Goal: Task Accomplishment & Management: Manage account settings

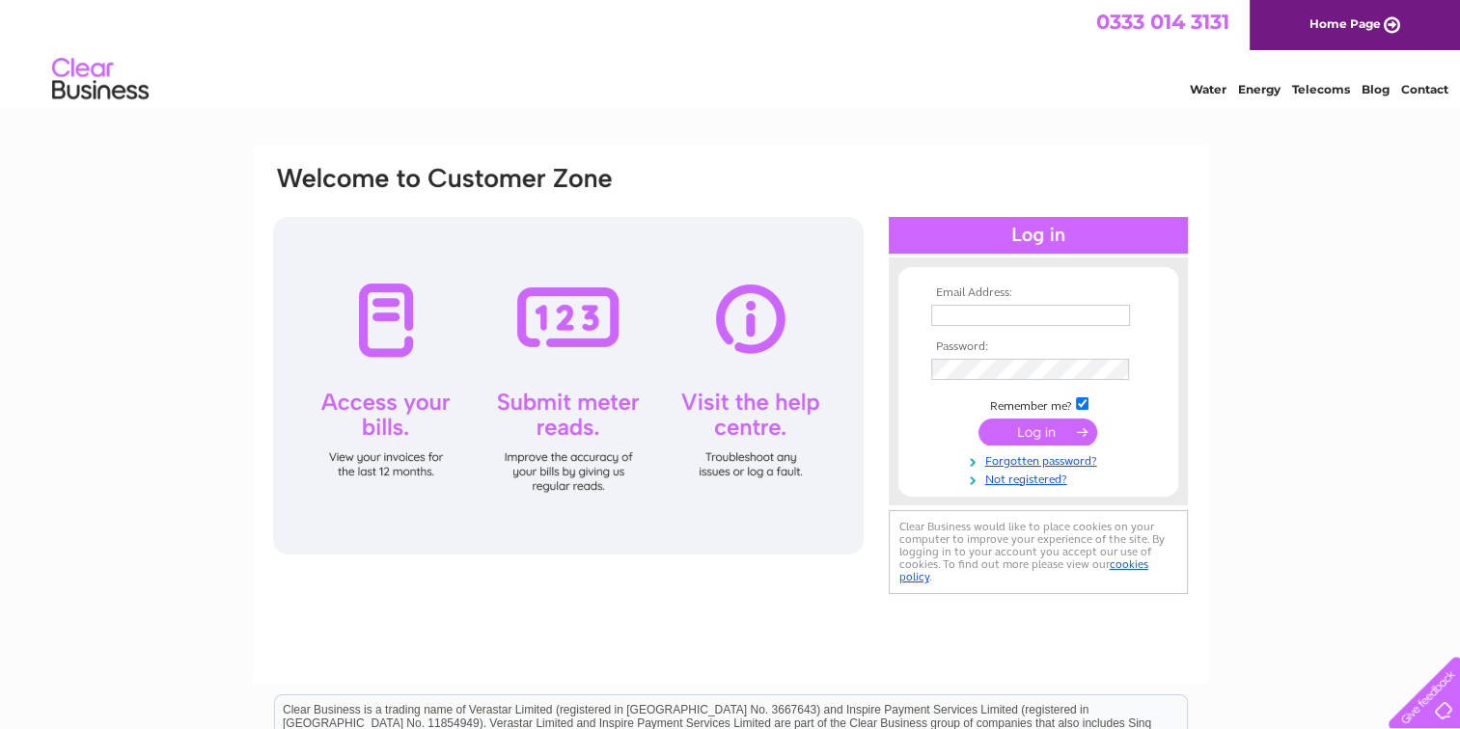
type input "hugh.edmond@btinternet.com"
click at [1025, 426] on input "submit" at bounding box center [1037, 432] width 119 height 27
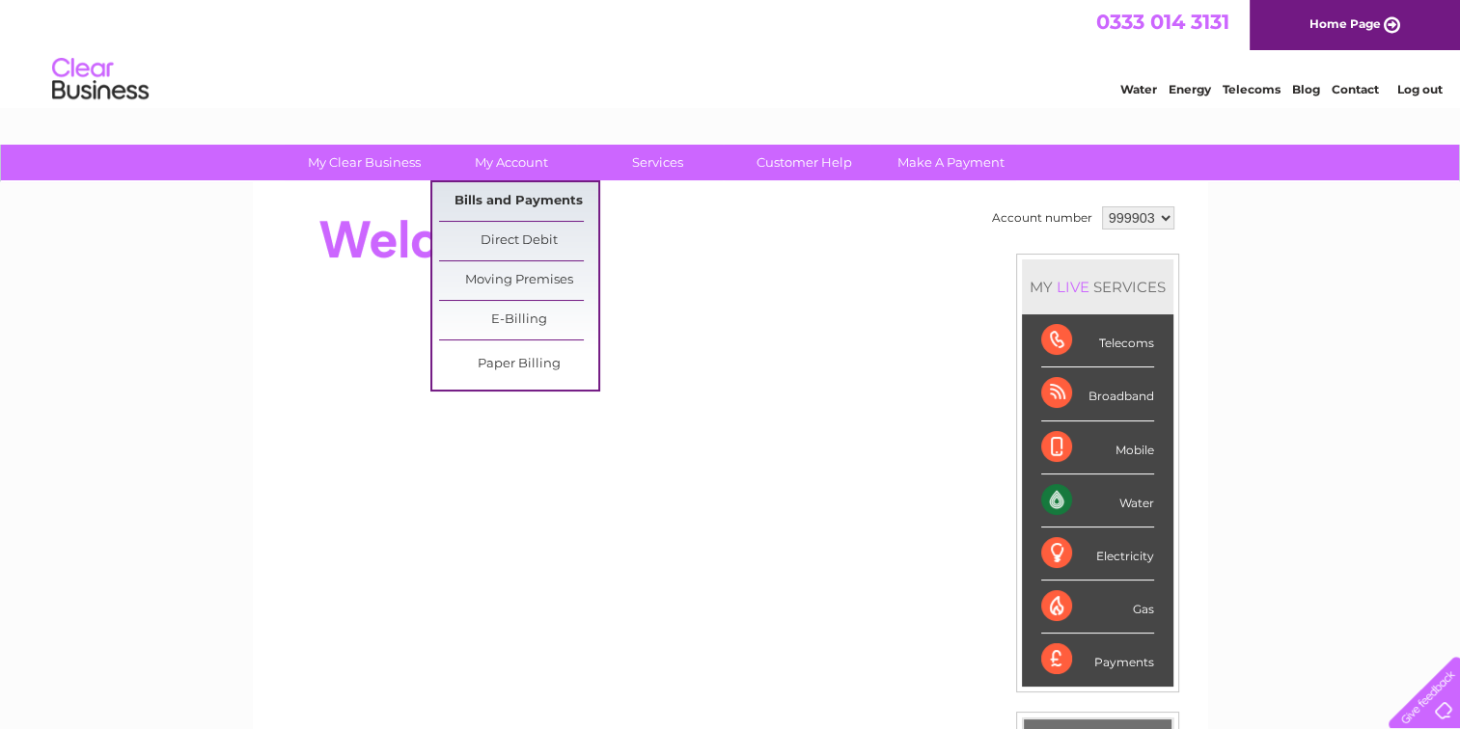
click at [515, 195] on link "Bills and Payments" at bounding box center [518, 201] width 159 height 39
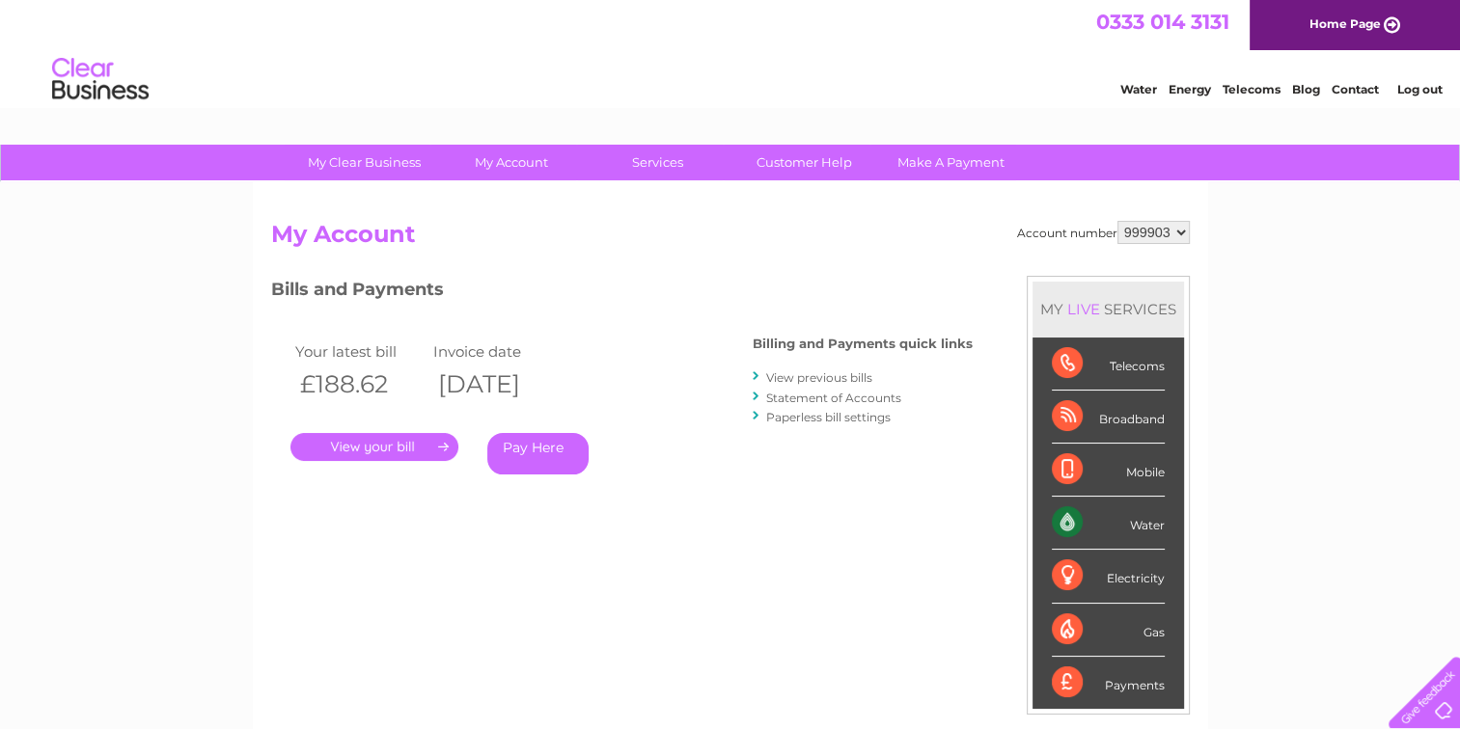
click at [834, 376] on link "View previous bills" at bounding box center [819, 378] width 106 height 14
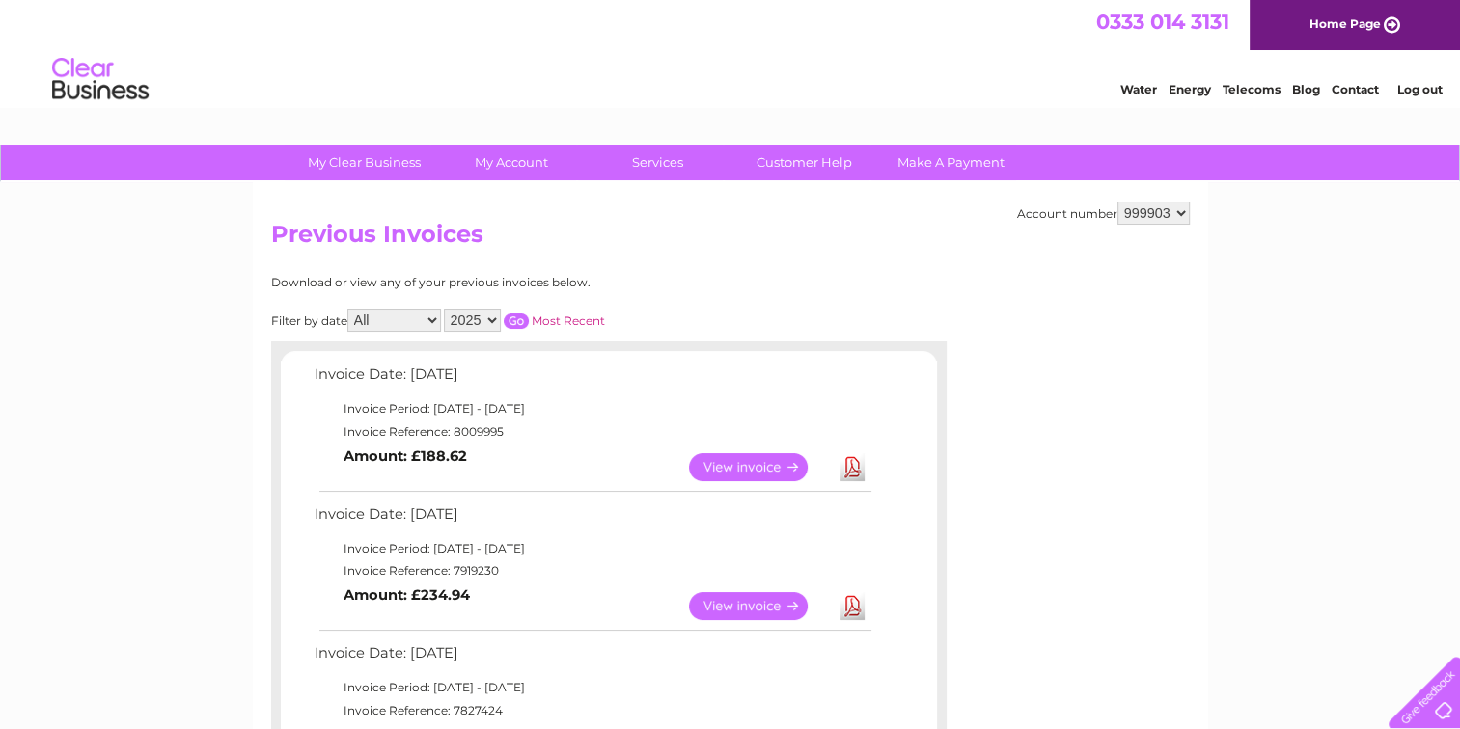
click at [764, 461] on link "View" at bounding box center [760, 467] width 142 height 28
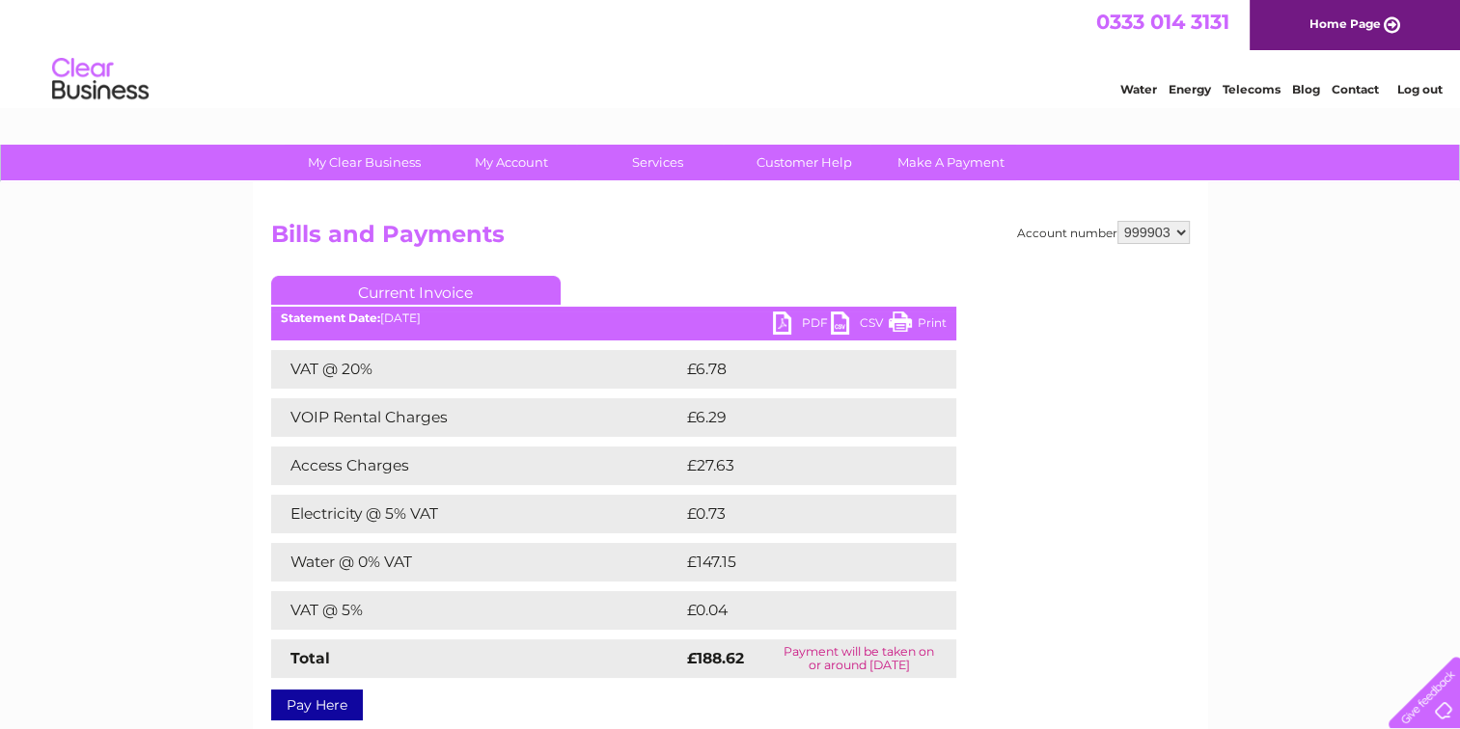
click at [799, 315] on link "PDF" at bounding box center [802, 326] width 58 height 28
click at [807, 322] on link "PDF" at bounding box center [802, 326] width 58 height 28
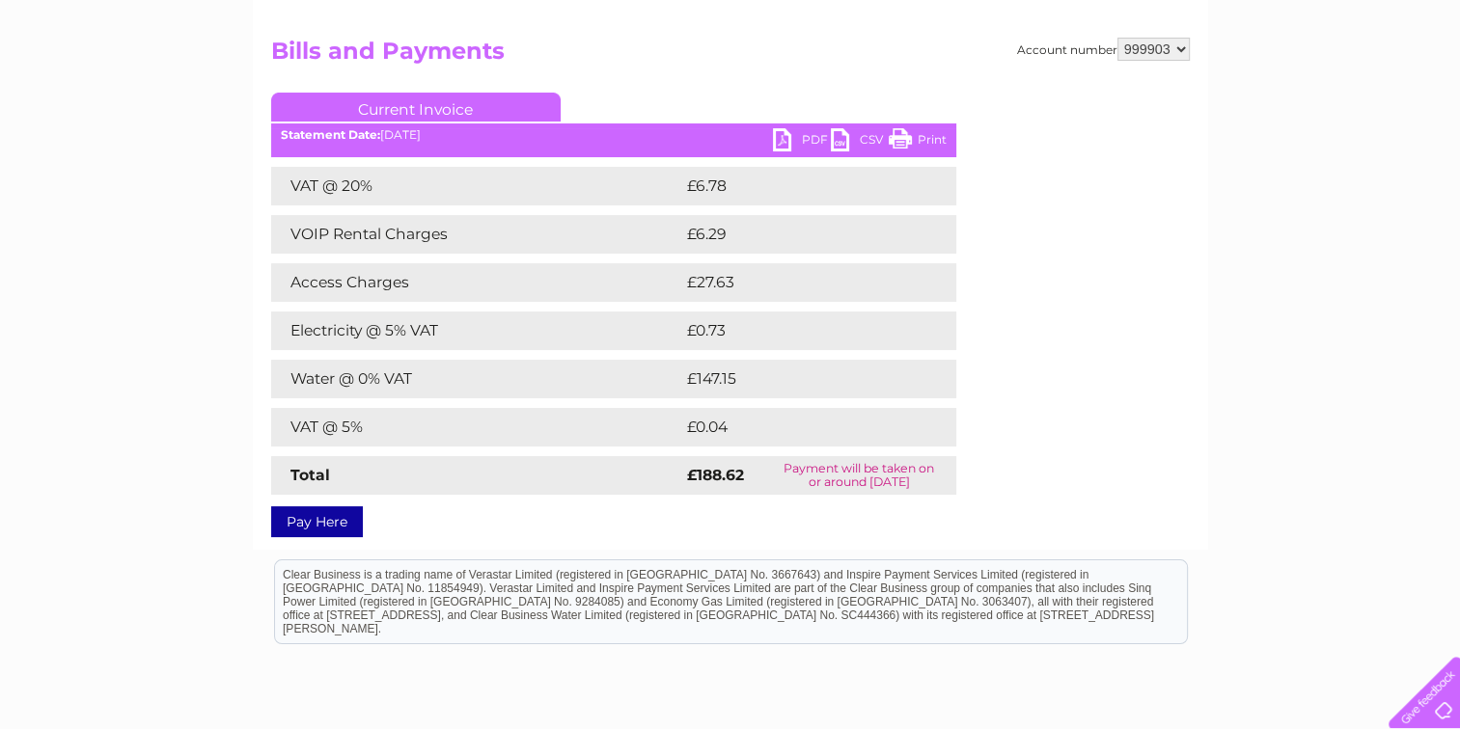
scroll to position [193, 0]
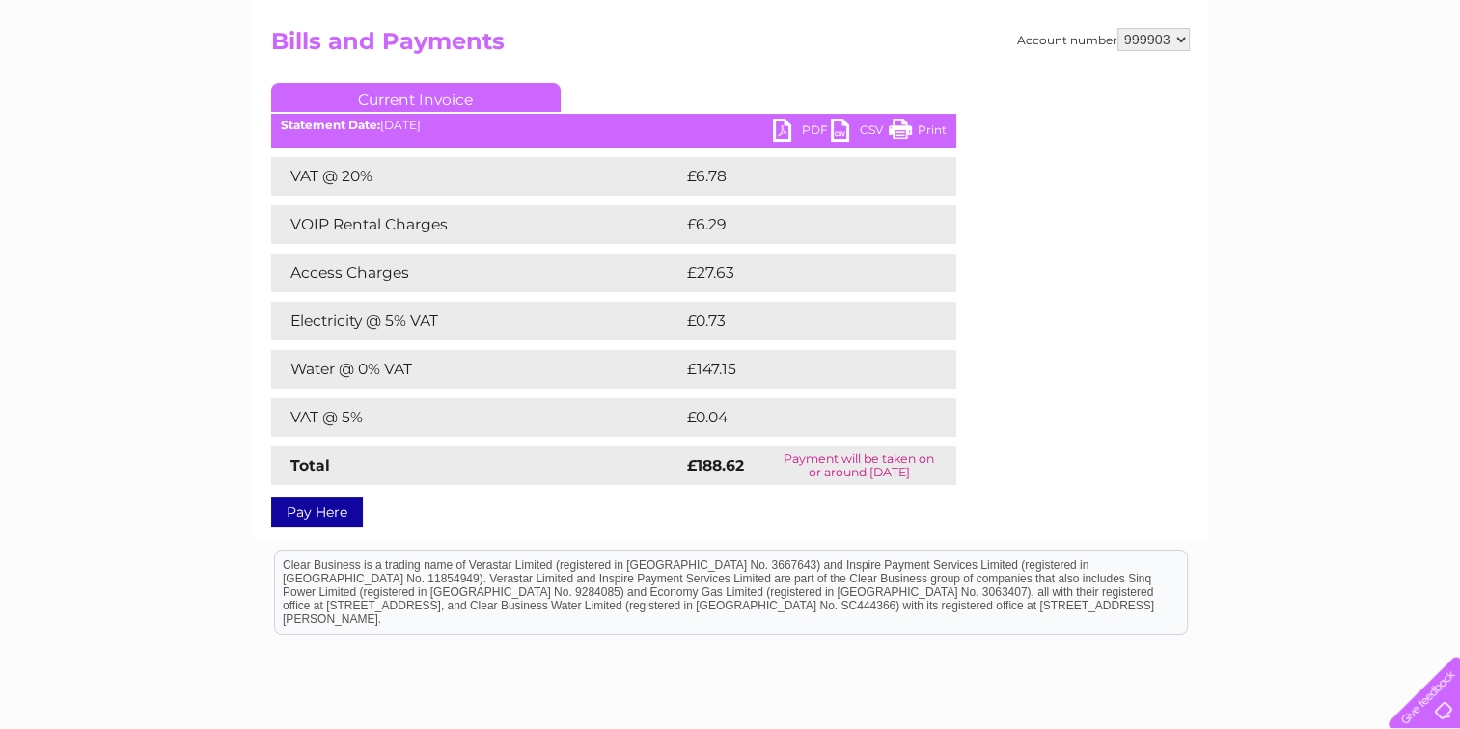
click at [667, 62] on h2 "Bills and Payments" at bounding box center [730, 46] width 919 height 37
click at [465, 124] on div "Statement Date: 11/08/2025" at bounding box center [613, 126] width 685 height 14
click at [440, 91] on link "Current Invoice" at bounding box center [415, 97] width 289 height 29
click at [779, 129] on link "PDF" at bounding box center [802, 133] width 58 height 28
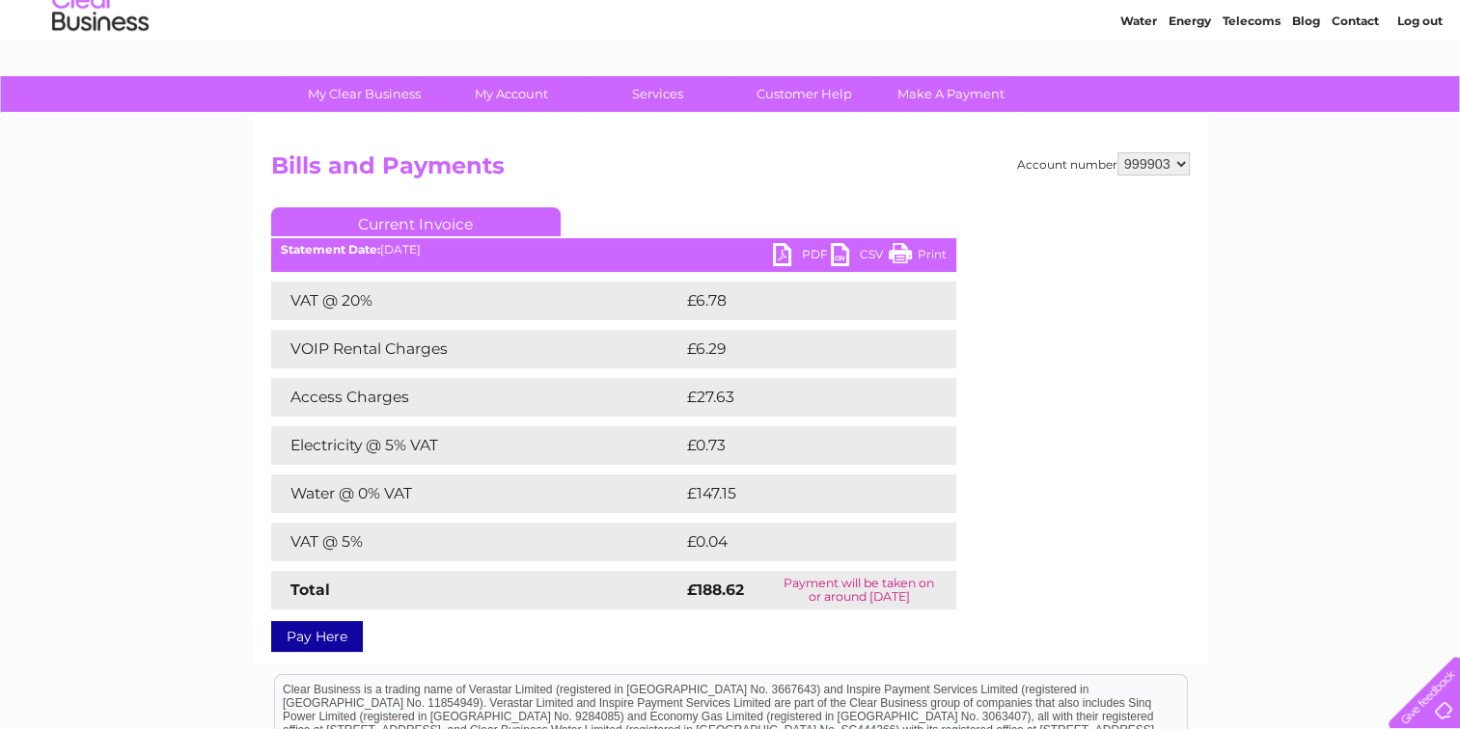
scroll to position [0, 0]
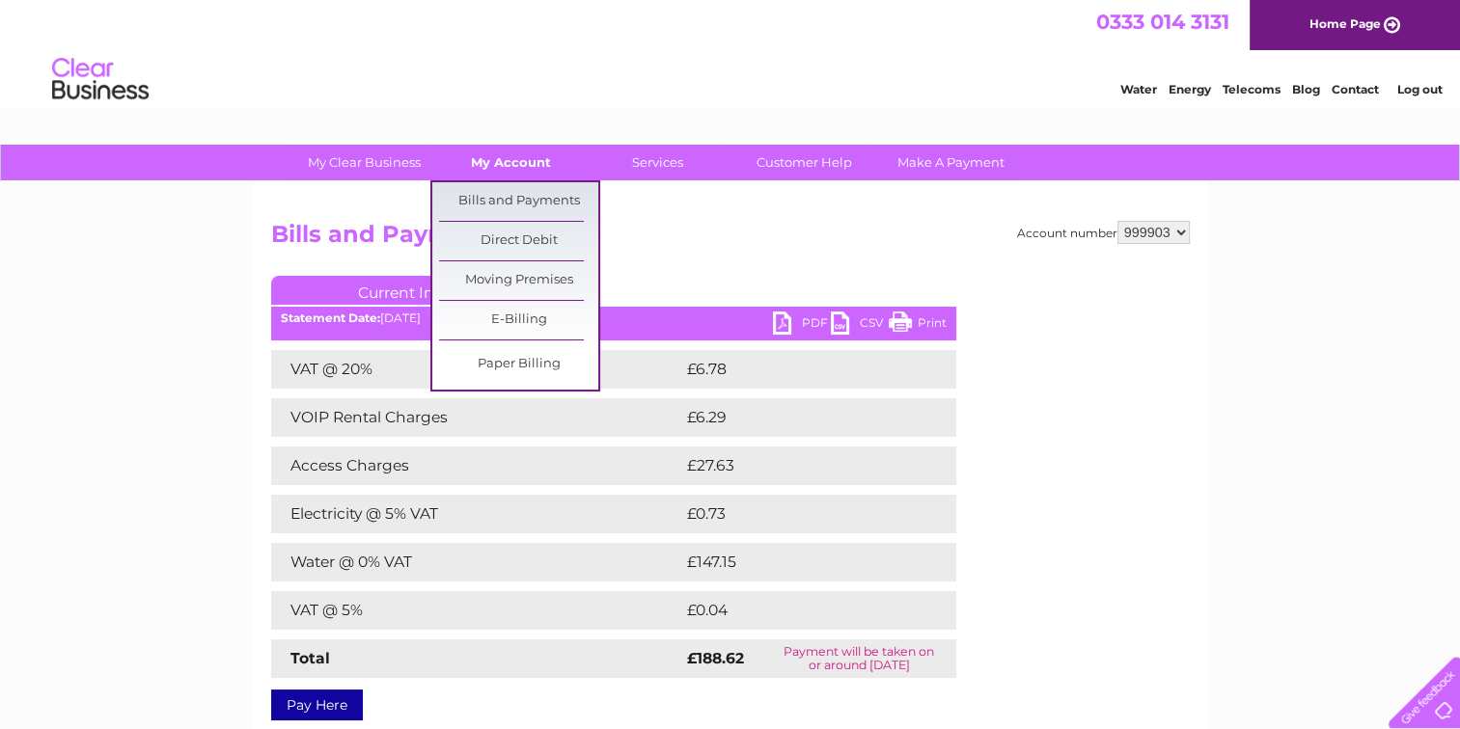
click at [504, 154] on link "My Account" at bounding box center [510, 163] width 159 height 36
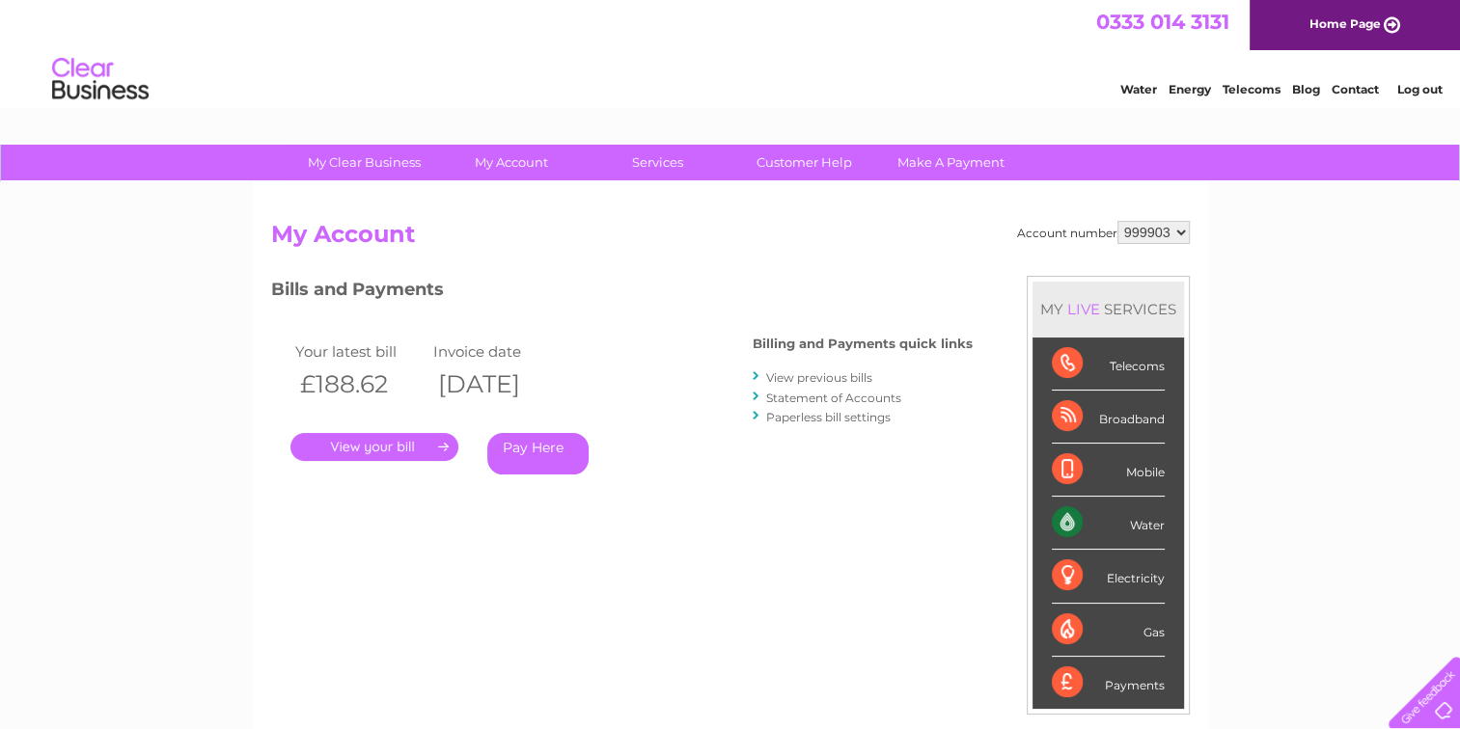
click at [835, 374] on link "View previous bills" at bounding box center [819, 378] width 106 height 14
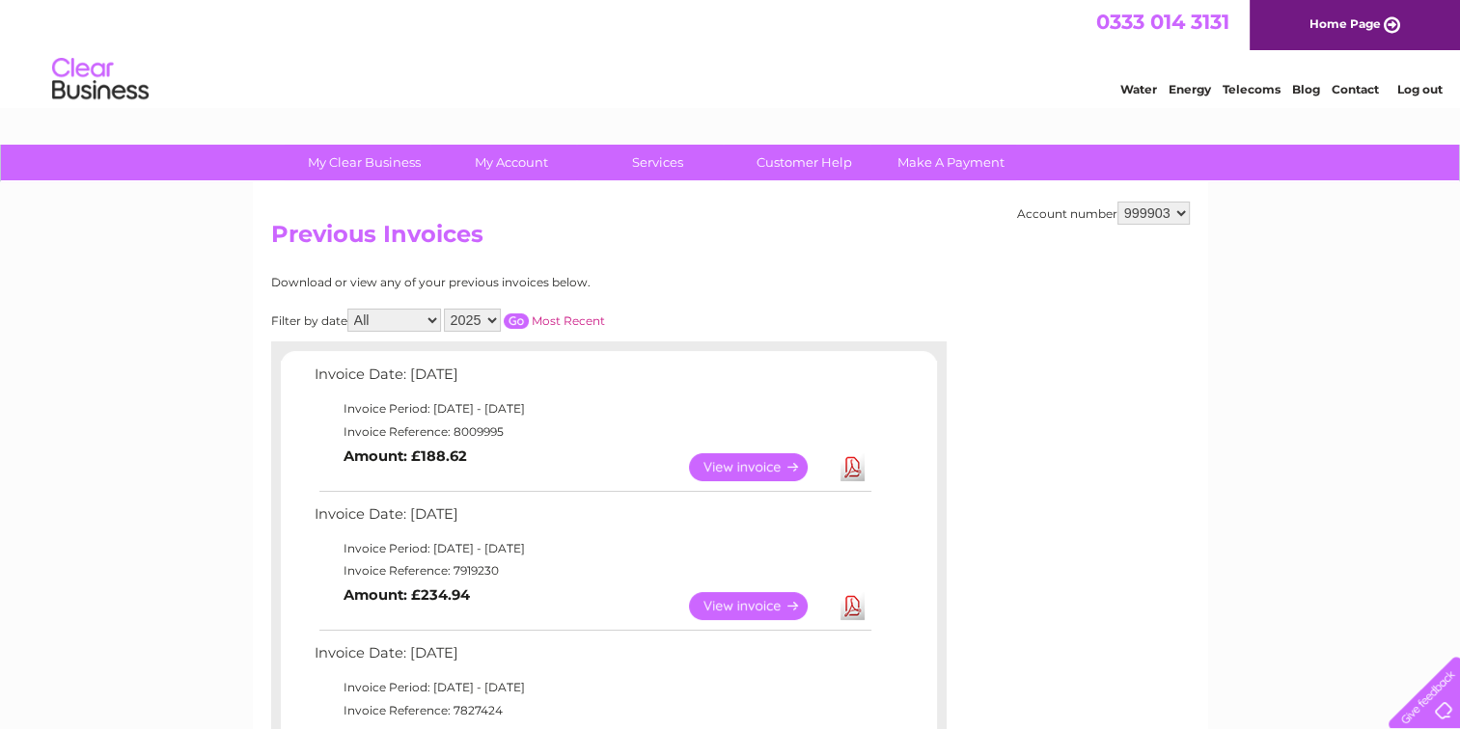
click at [857, 465] on link "Download" at bounding box center [852, 467] width 24 height 28
click at [852, 466] on link "Download" at bounding box center [852, 467] width 24 height 28
click at [558, 317] on link "Most Recent" at bounding box center [568, 321] width 73 height 14
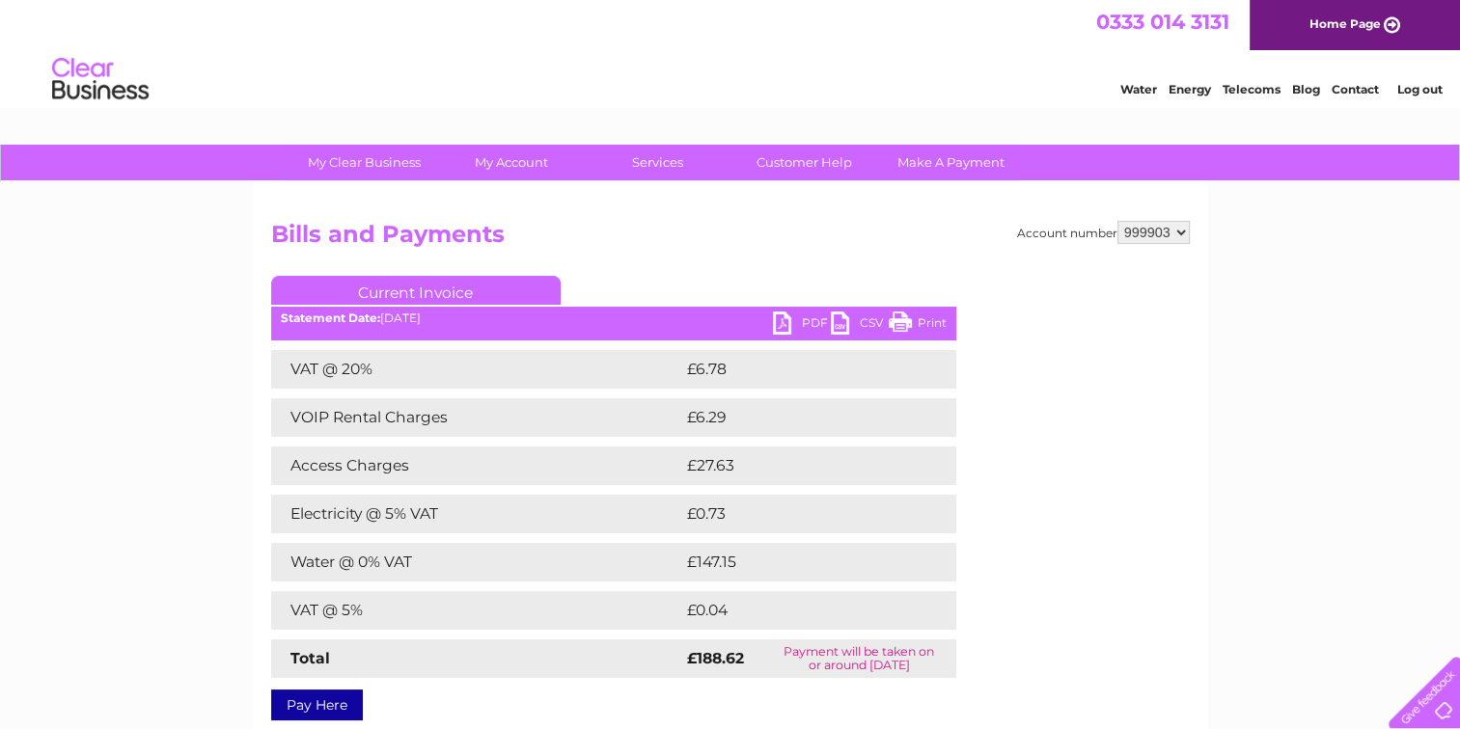
click at [808, 318] on link "PDF" at bounding box center [802, 326] width 58 height 28
click at [838, 312] on link "CSV" at bounding box center [860, 326] width 58 height 28
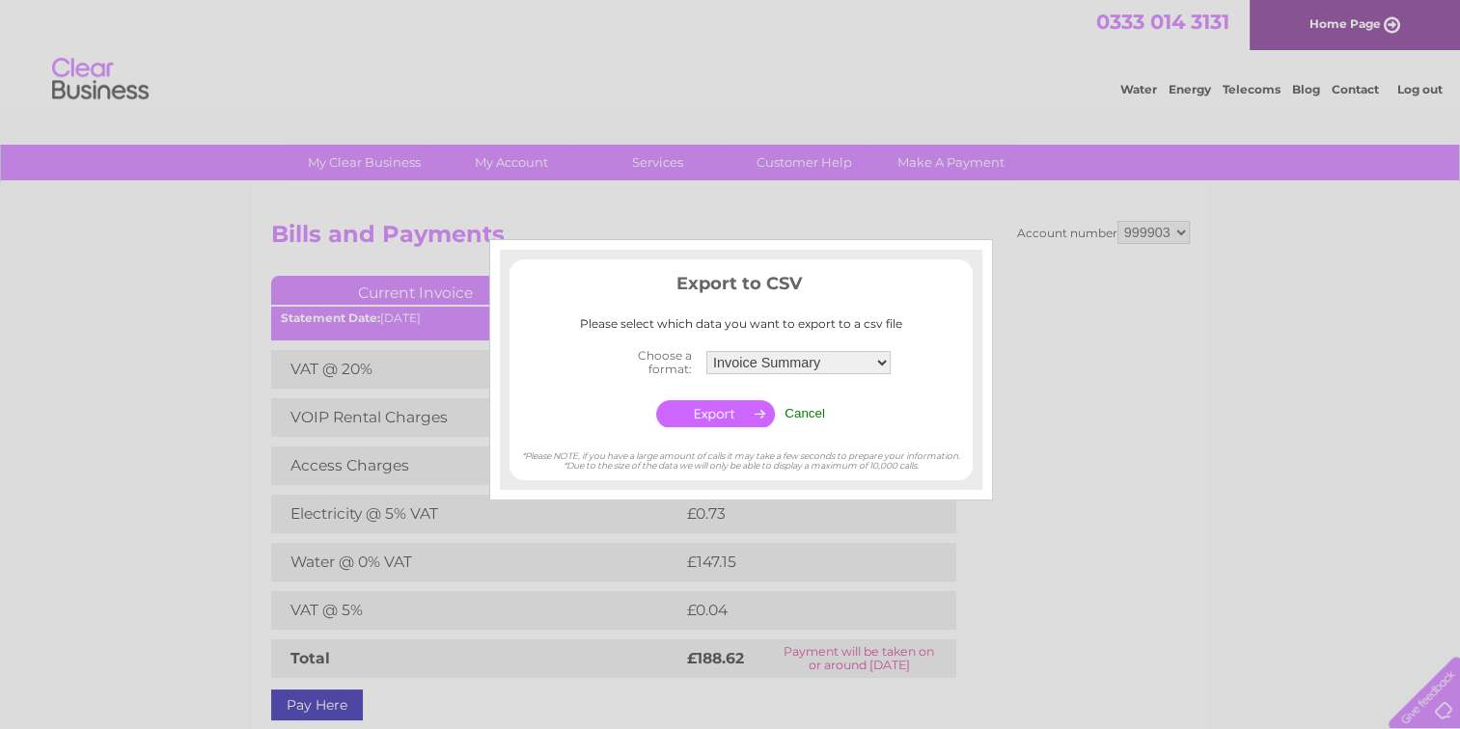
click at [811, 411] on input "Cancel" at bounding box center [804, 413] width 41 height 14
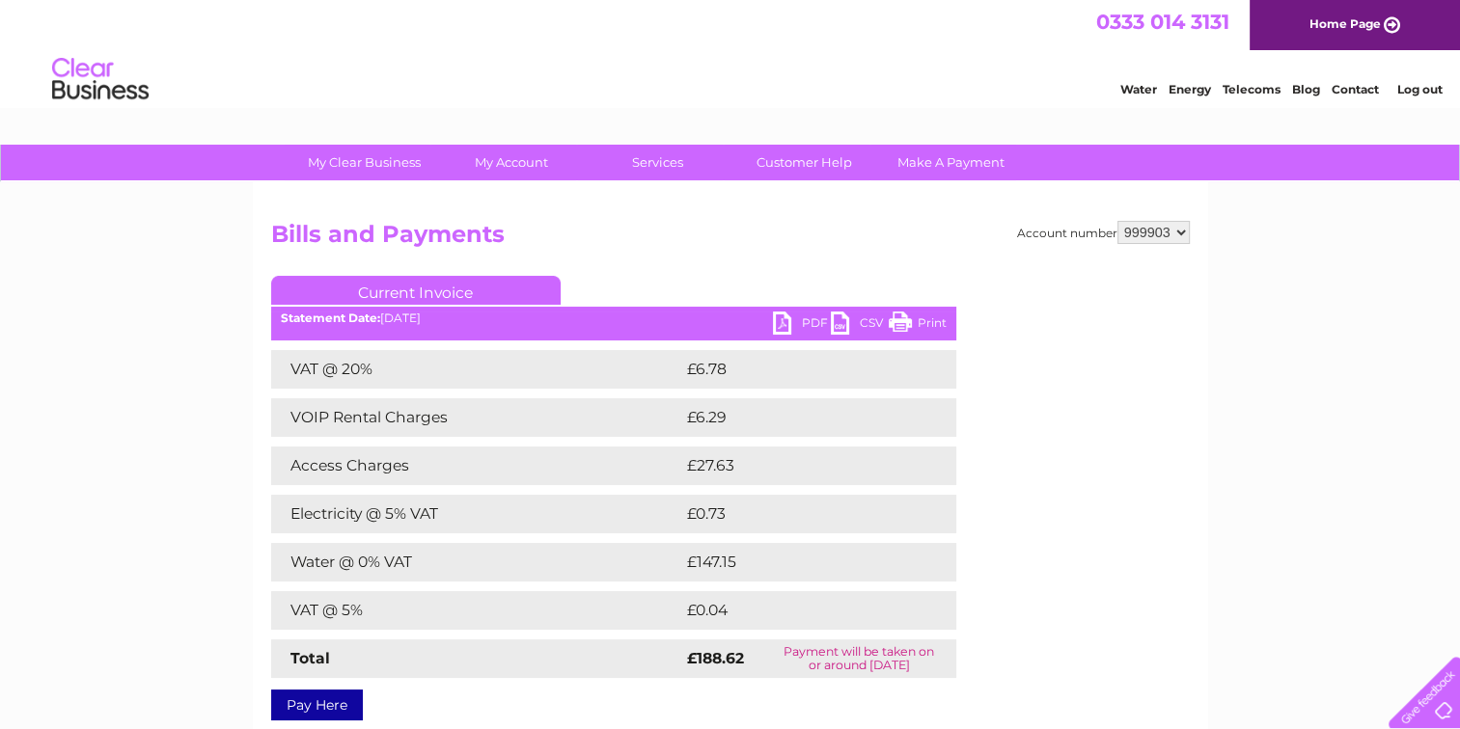
click at [810, 317] on link "PDF" at bounding box center [802, 326] width 58 height 28
click at [1002, 492] on div "Account number 999903 Bills and Payments Current Invoice PDF CSV Print £6.78" at bounding box center [730, 467] width 919 height 493
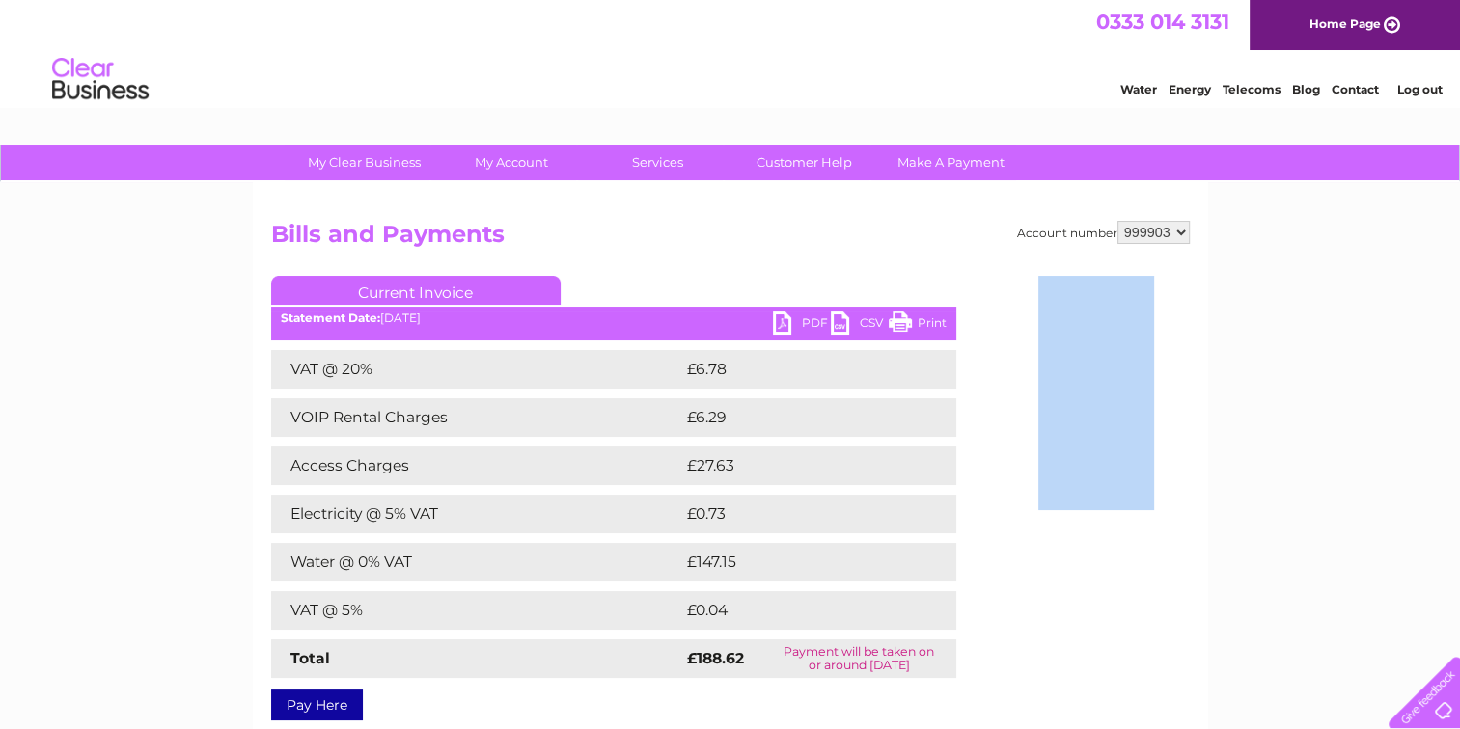
click at [1002, 492] on div "Account number 999903 Bills and Payments Current Invoice PDF CSV Print £6.78" at bounding box center [730, 467] width 919 height 493
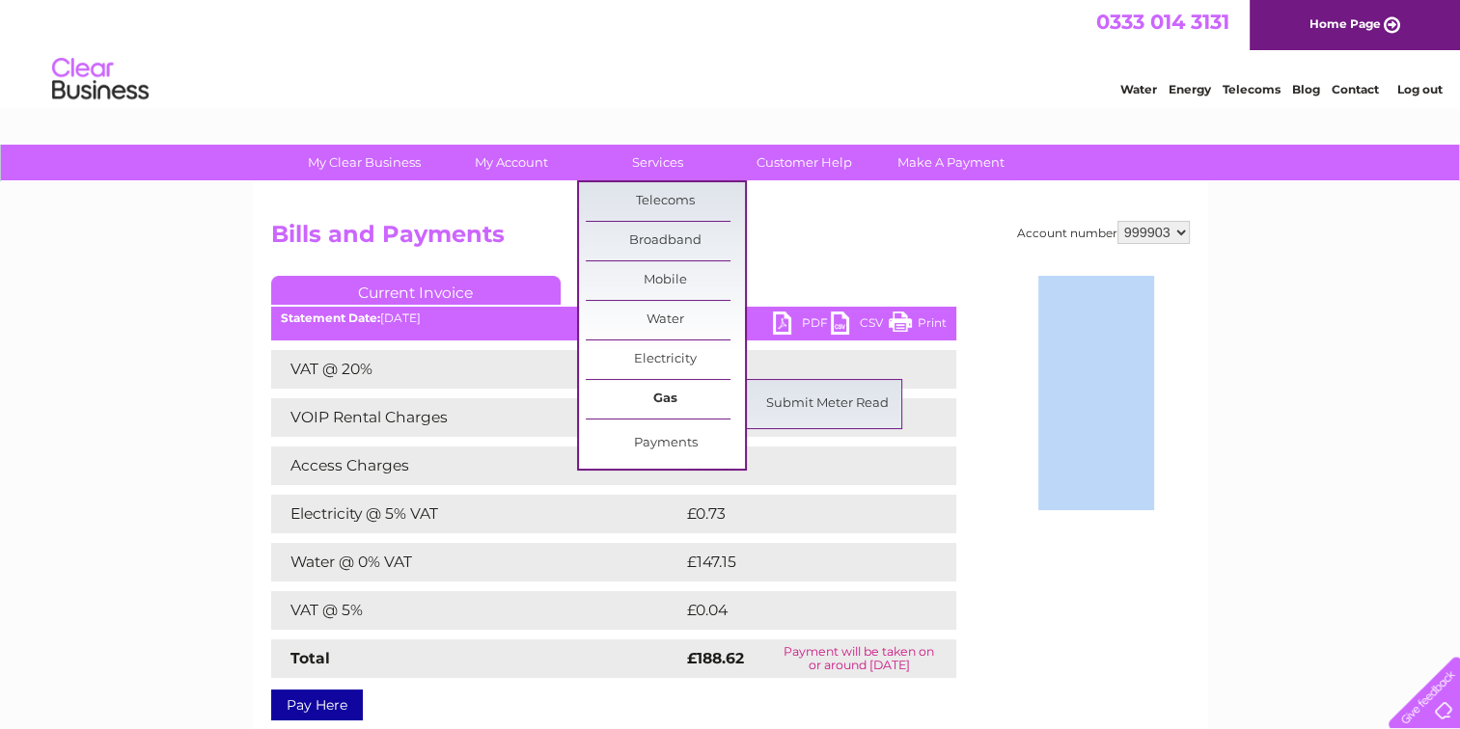
click at [676, 392] on link "Gas" at bounding box center [665, 399] width 159 height 39
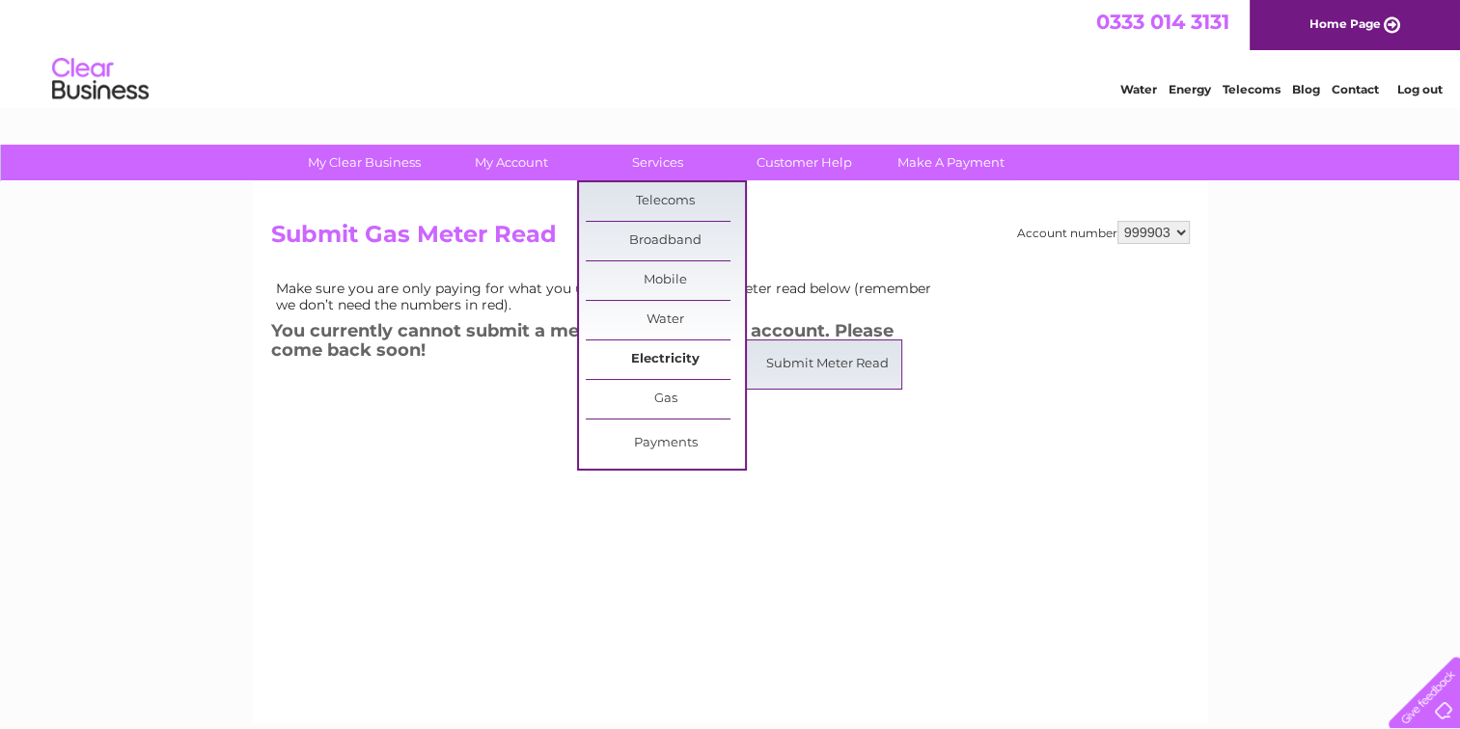
click at [660, 348] on link "Electricity" at bounding box center [665, 360] width 159 height 39
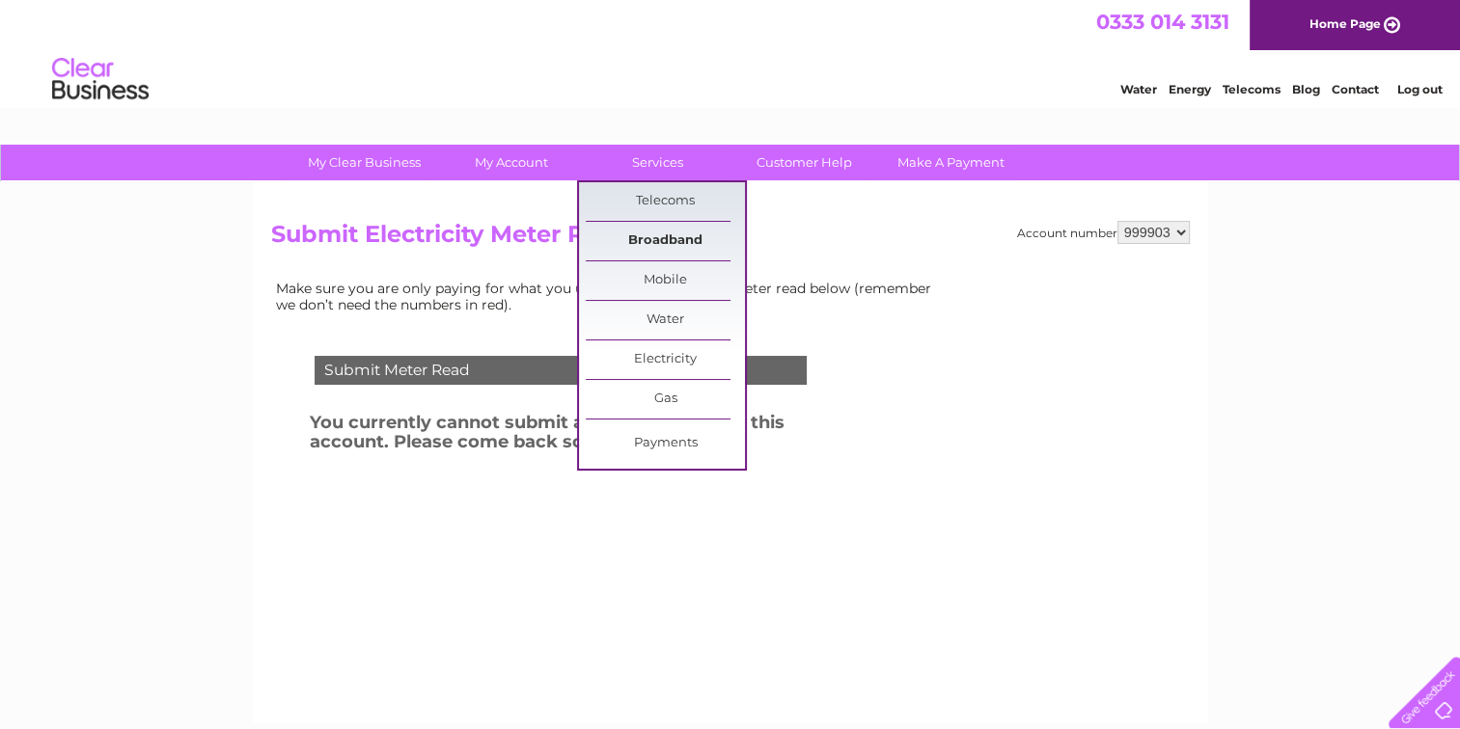
click at [665, 233] on link "Broadband" at bounding box center [665, 241] width 159 height 39
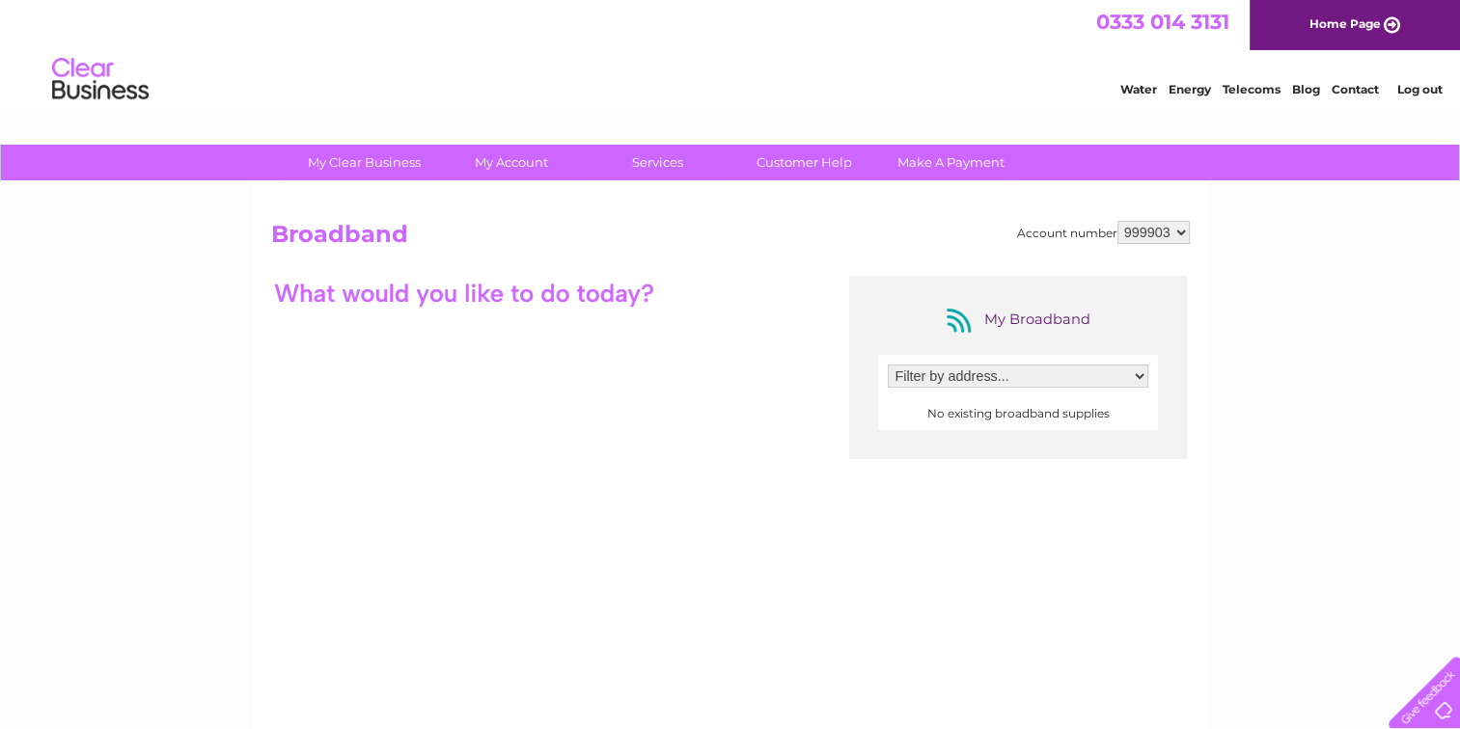
click at [1140, 371] on select "Filter by address..." at bounding box center [1018, 376] width 261 height 23
click at [1140, 373] on select "Filter by address..." at bounding box center [1018, 376] width 261 height 23
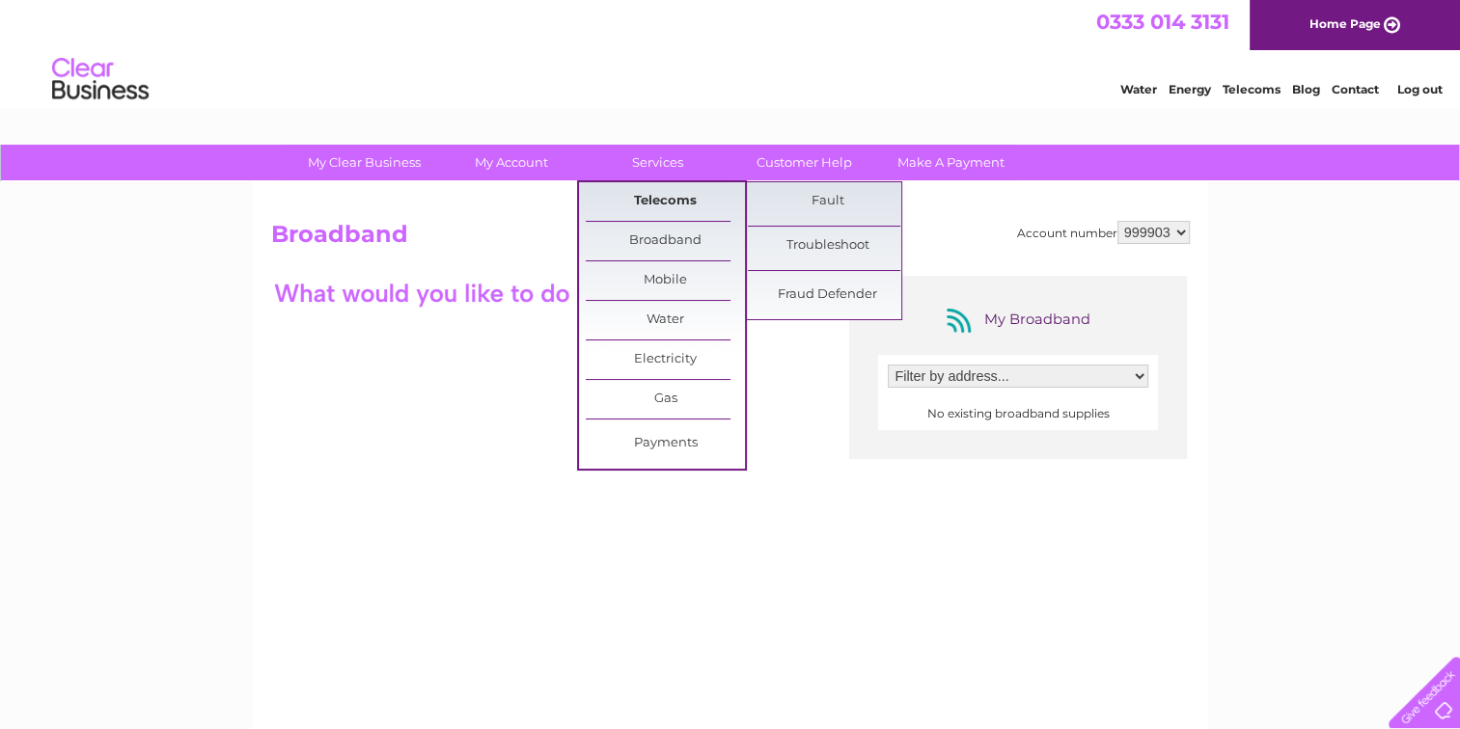
click at [664, 192] on link "Telecoms" at bounding box center [665, 201] width 159 height 39
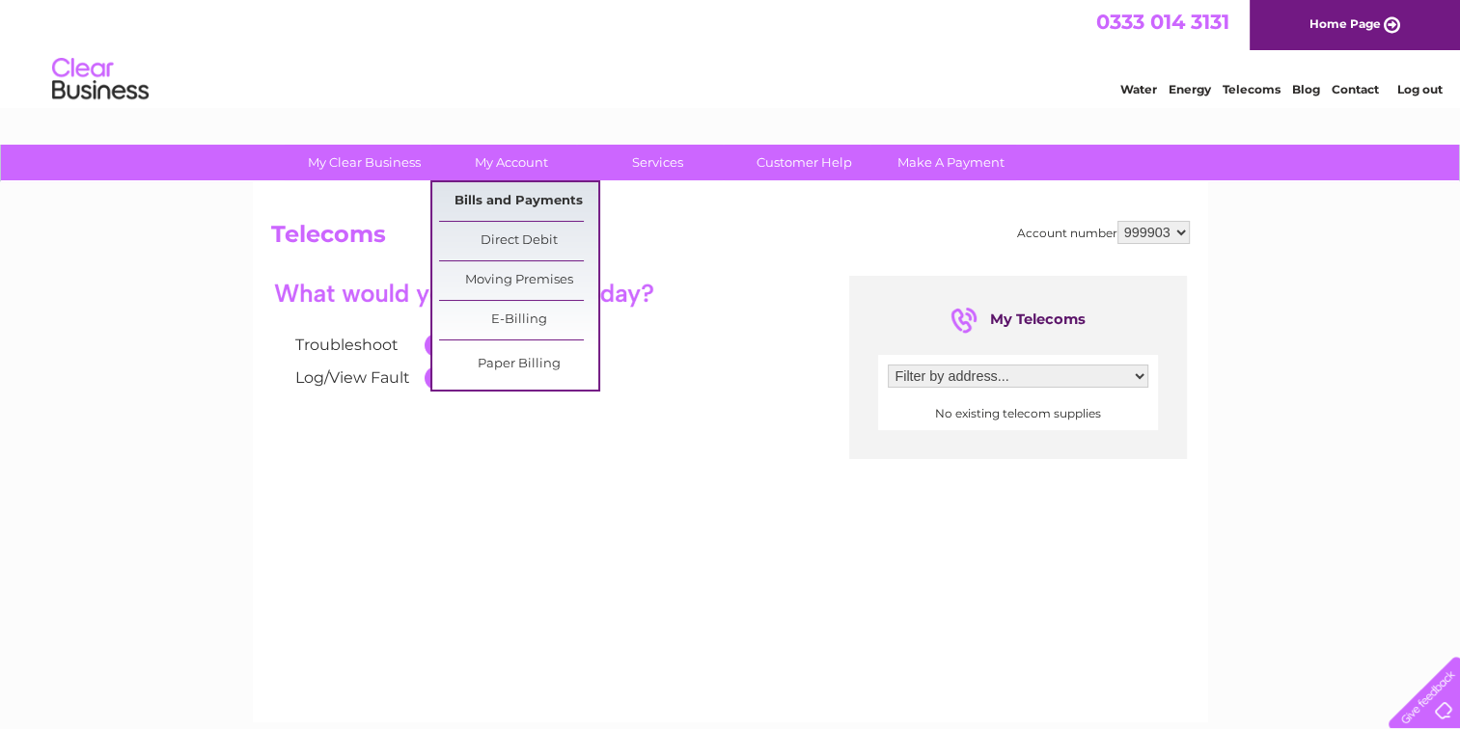
click at [516, 195] on link "Bills and Payments" at bounding box center [518, 201] width 159 height 39
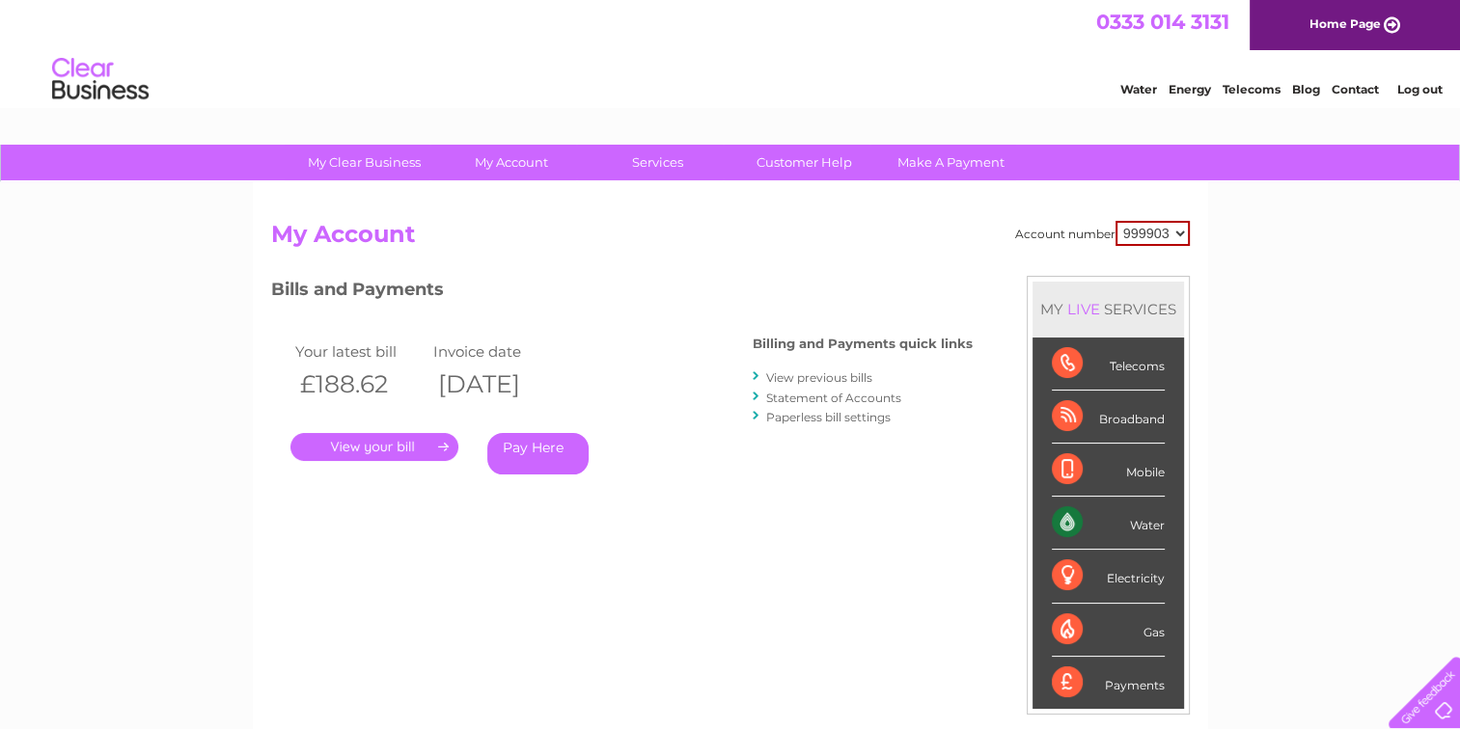
click at [417, 437] on link "." at bounding box center [374, 447] width 168 height 28
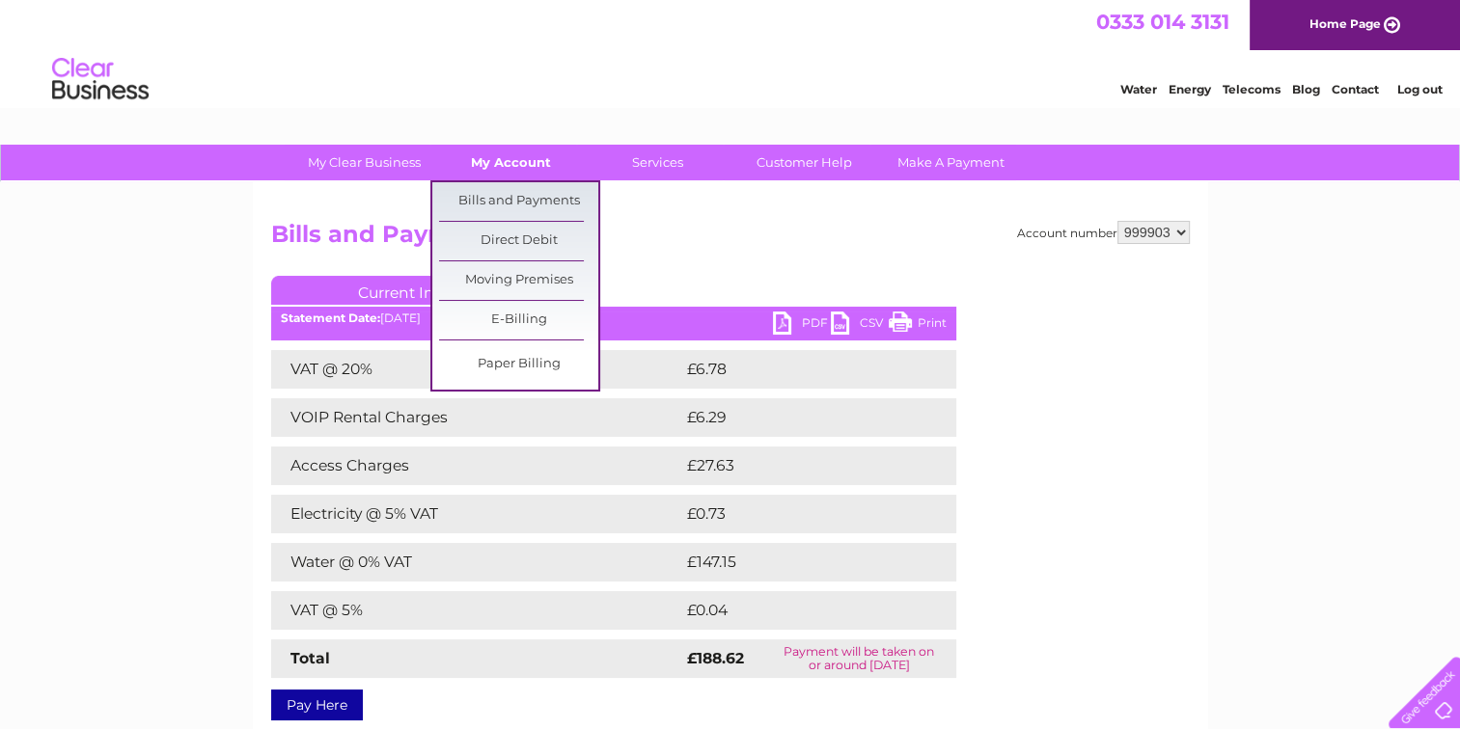
click at [537, 160] on link "My Account" at bounding box center [510, 163] width 159 height 36
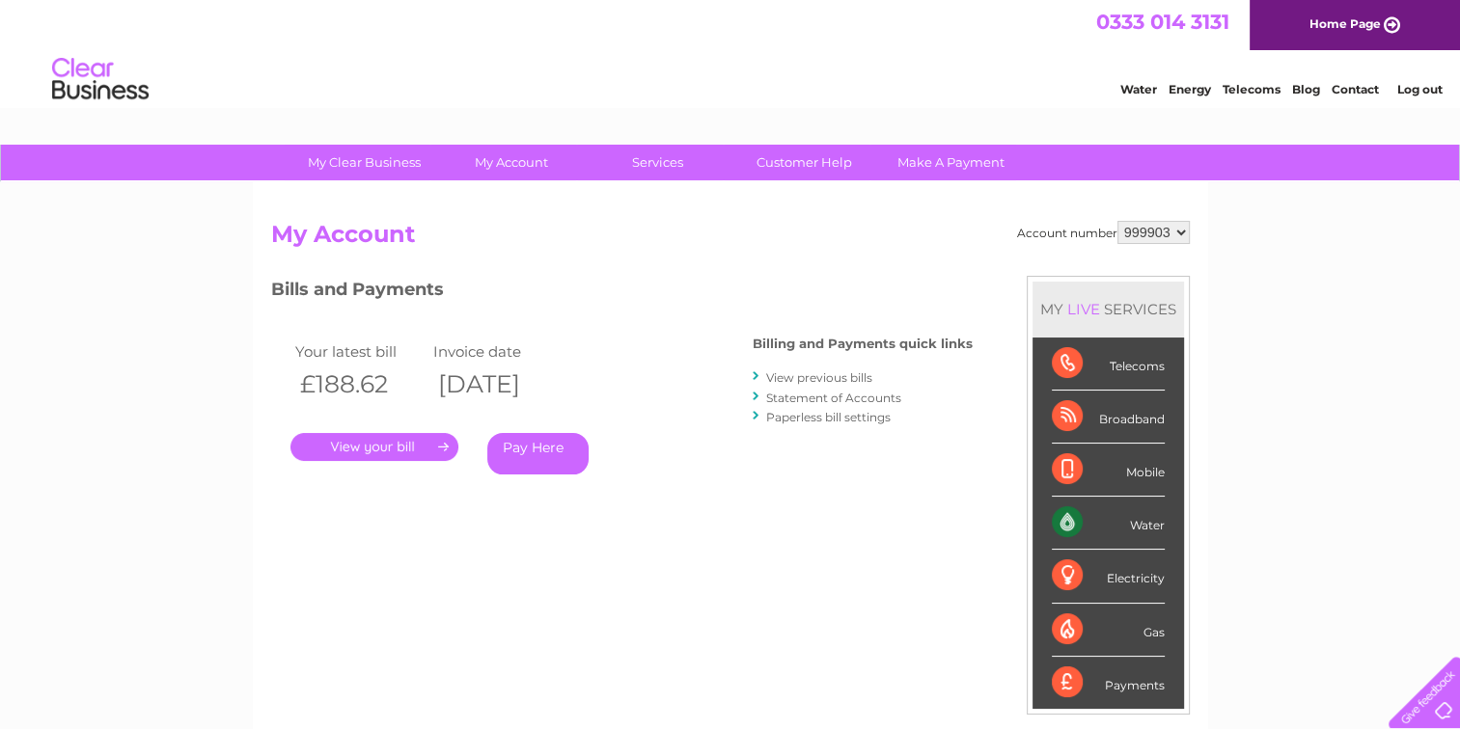
click at [1422, 87] on link "Log out" at bounding box center [1418, 89] width 45 height 14
